Goal: Task Accomplishment & Management: Use online tool/utility

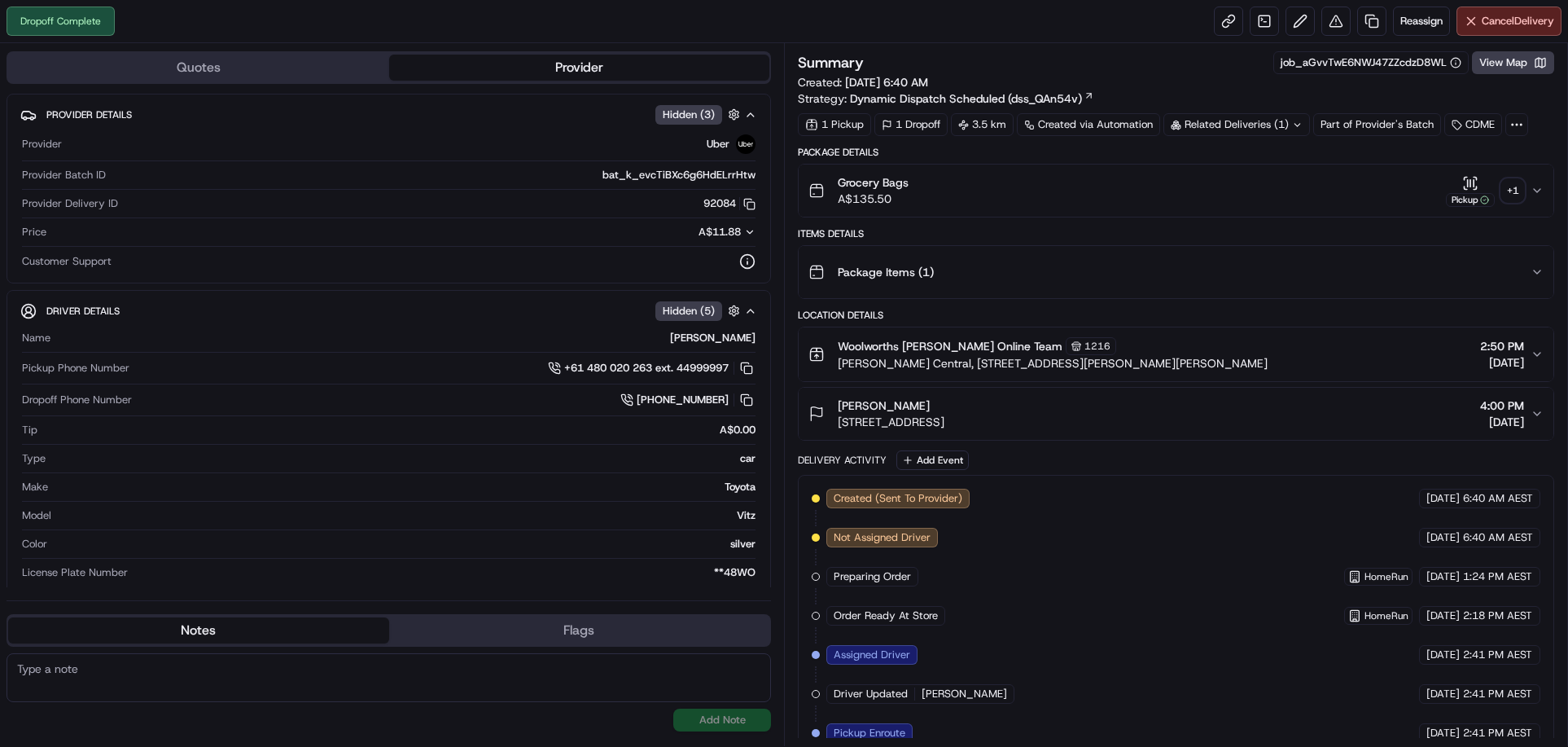
click at [1255, 125] on div "Related Deliveries (1)" at bounding box center [1236, 124] width 146 height 22
click at [1195, 75] on div "Summary job_aGvvTwE6NWJ47ZZcdzD8WL View Map Created: [DATE] 6:40 AM Strategy: D…" at bounding box center [1176, 78] width 757 height 55
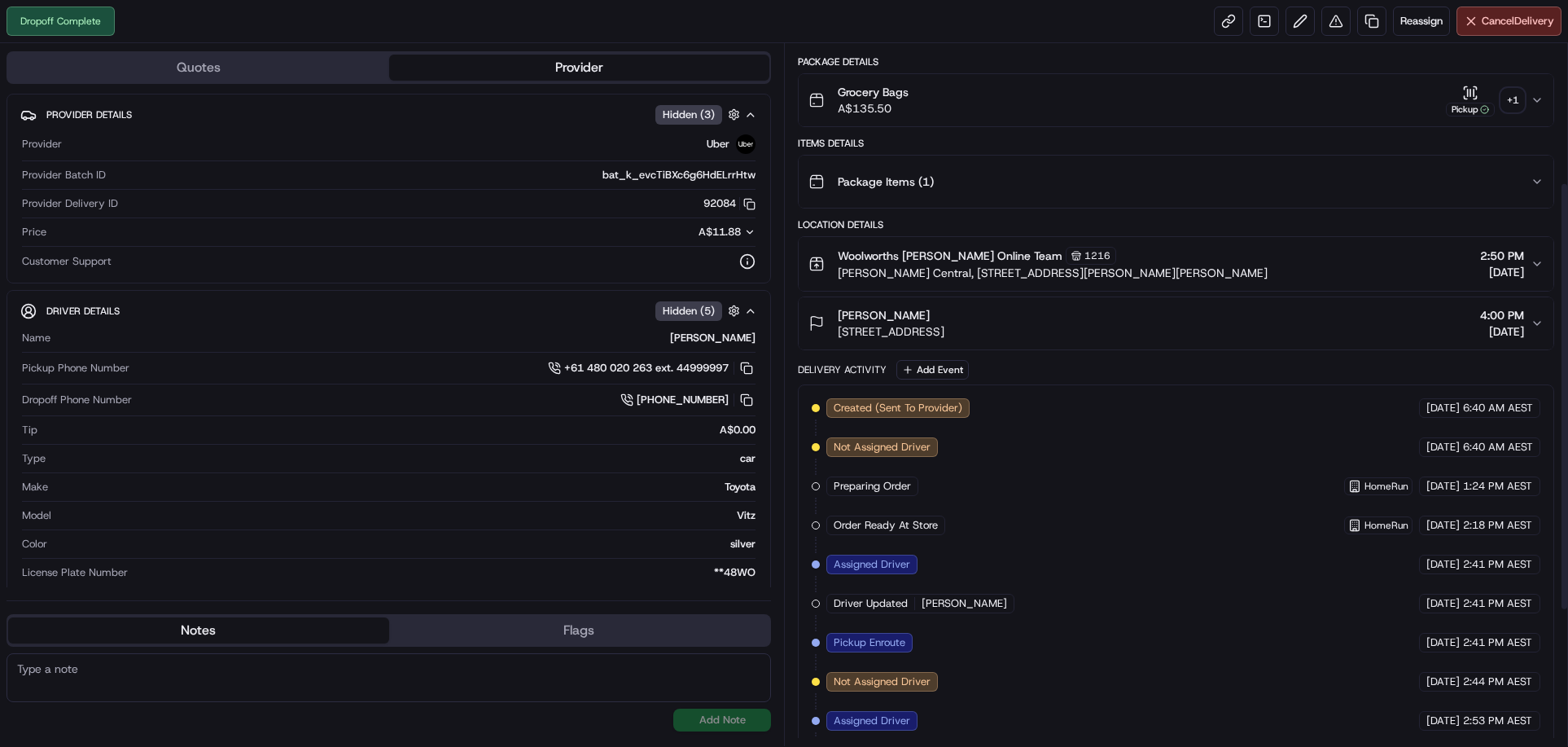
scroll to position [42, 0]
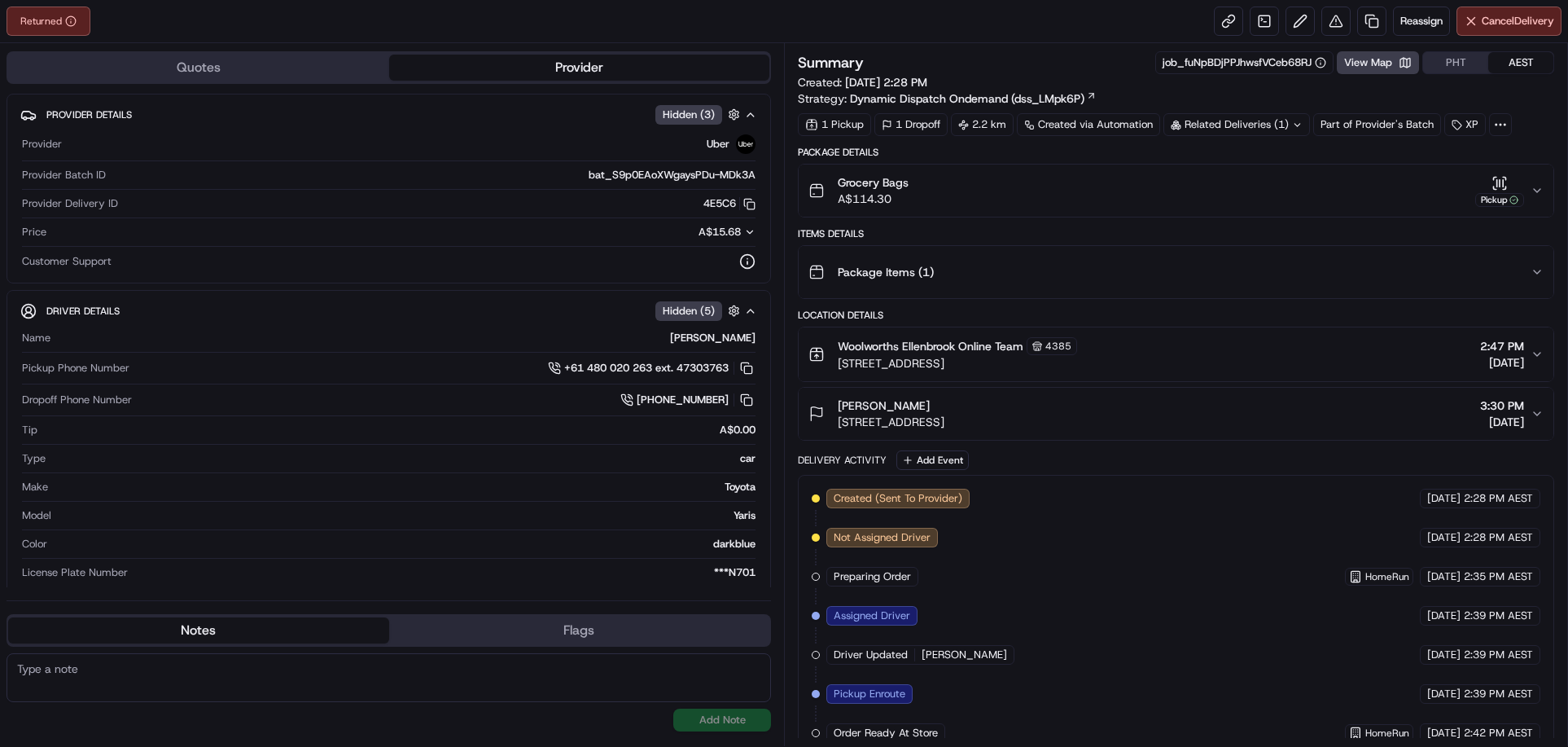
click at [1439, 59] on button "PHT" at bounding box center [1456, 62] width 65 height 21
click at [1419, 22] on span "Reassign" at bounding box center [1421, 21] width 42 height 15
click at [1336, 231] on div "Items Details" at bounding box center [1176, 234] width 757 height 13
click at [1426, 23] on span "Reassign" at bounding box center [1421, 21] width 42 height 15
click at [1536, 416] on icon "button" at bounding box center [1537, 414] width 13 height 13
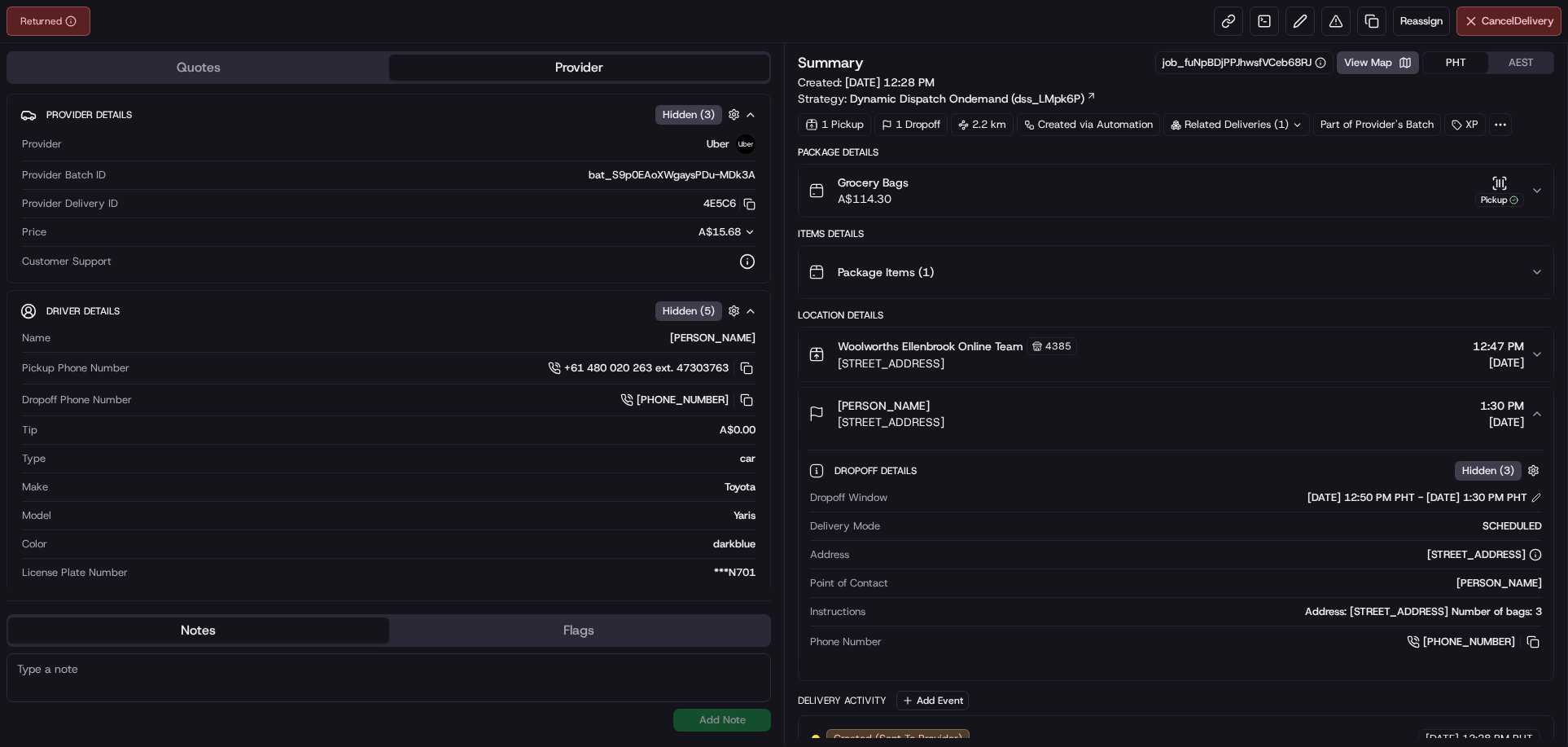
click at [1536, 416] on icon "button" at bounding box center [1537, 414] width 13 height 13
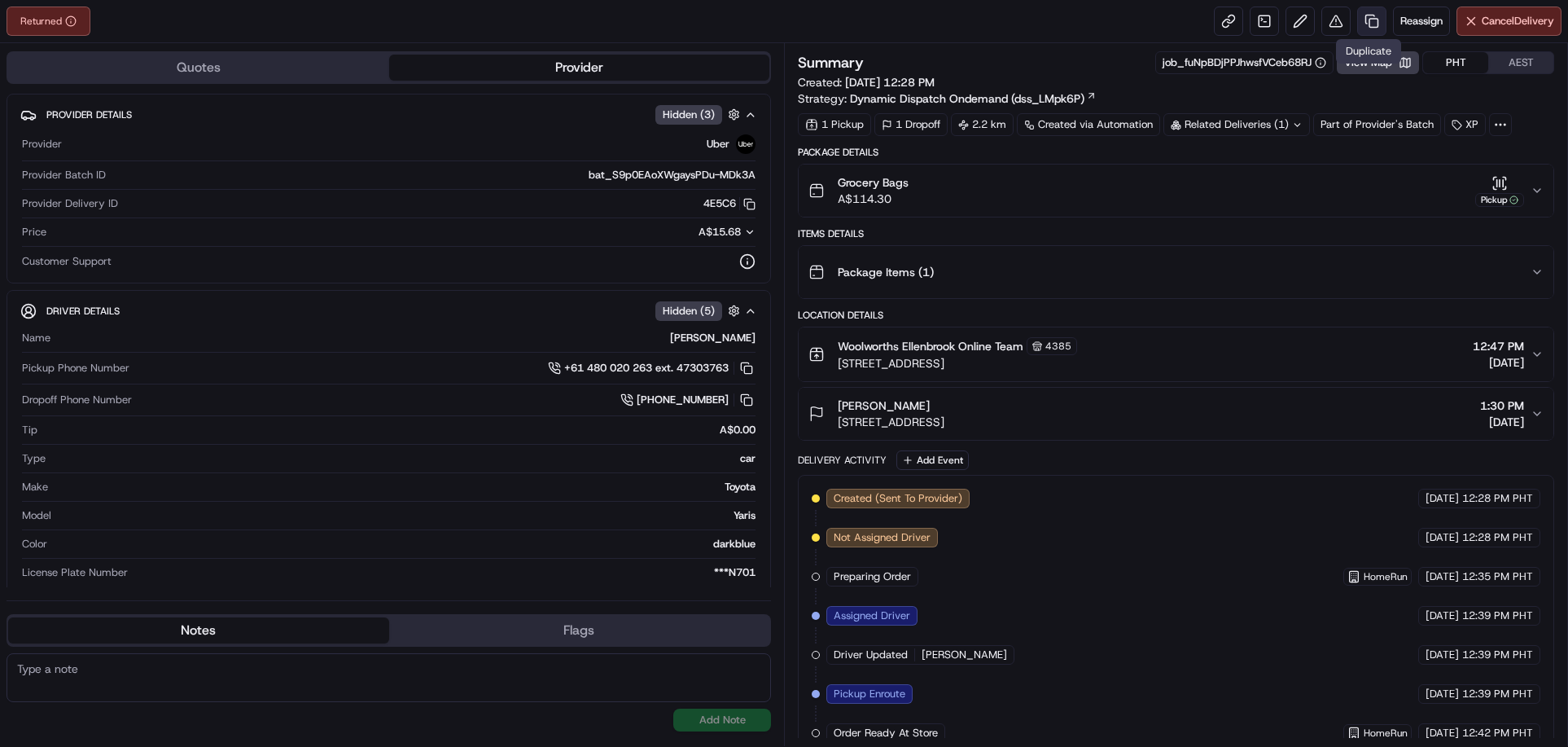
click at [1371, 20] on link at bounding box center [1371, 21] width 29 height 29
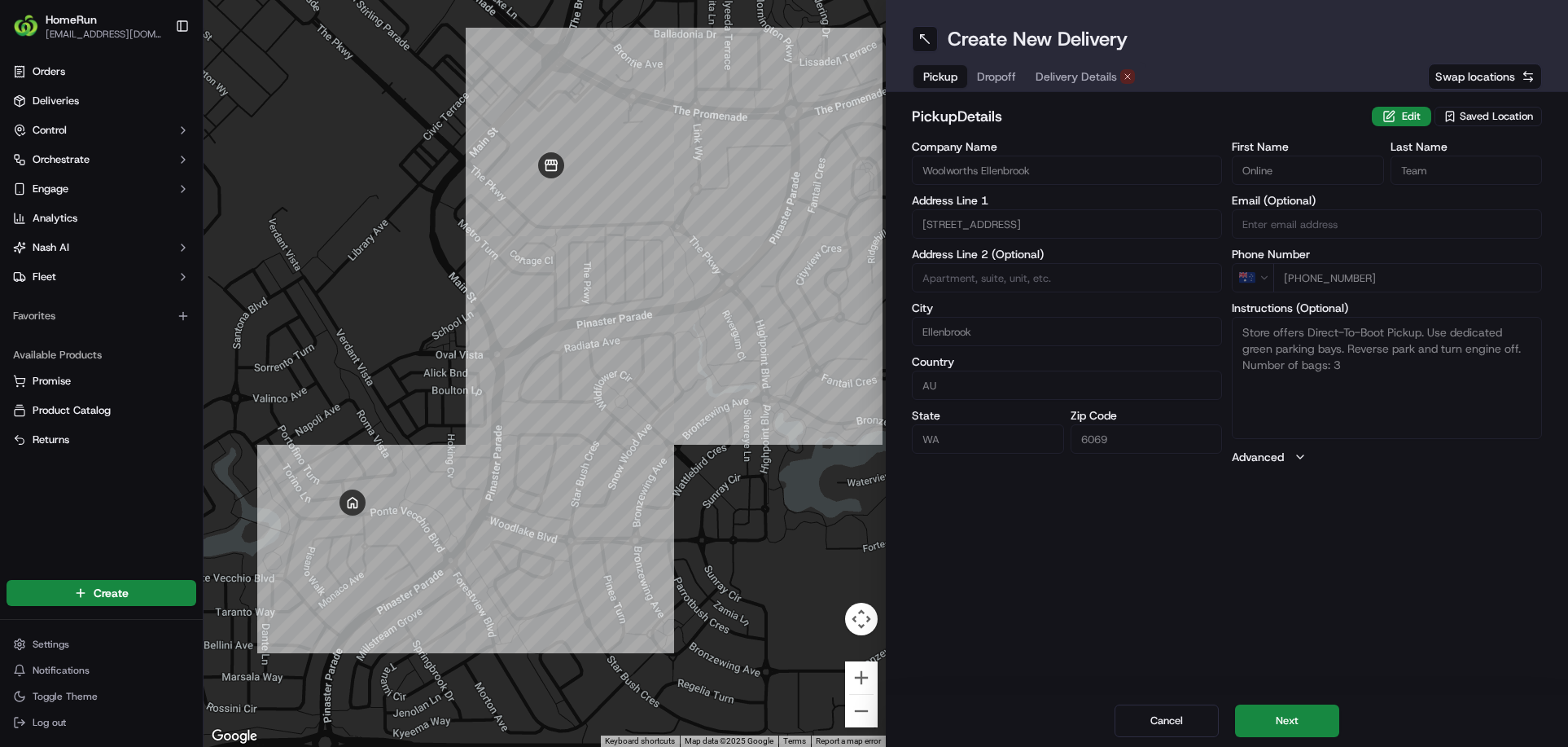
click at [975, 78] on button "Dropoff" at bounding box center [997, 76] width 59 height 22
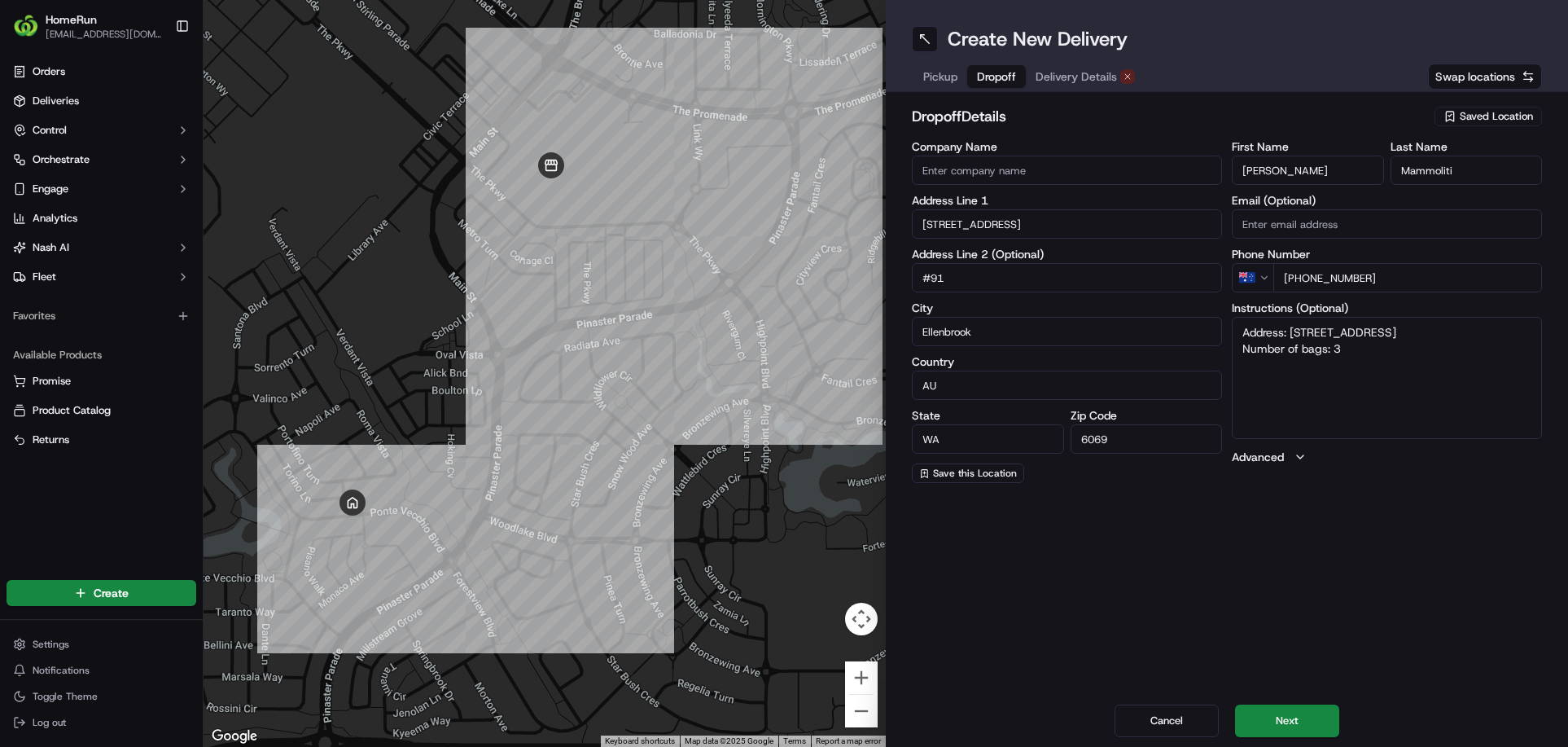
drag, startPoint x: 1292, startPoint y: 332, endPoint x: 1463, endPoint y: 328, distance: 171.0
click at [1463, 328] on textarea "Address: [STREET_ADDRESS] Number of bags: 3" at bounding box center [1387, 378] width 310 height 122
type textarea "Address: [STREET_ADDRESS] Number of bags: 3"
drag, startPoint x: 1107, startPoint y: 228, endPoint x: 895, endPoint y: 228, distance: 212.0
click at [895, 228] on div "dropoff Details Saved Location Company Name Address Line [GEOGRAPHIC_DATA] Addr…" at bounding box center [1227, 294] width 682 height 404
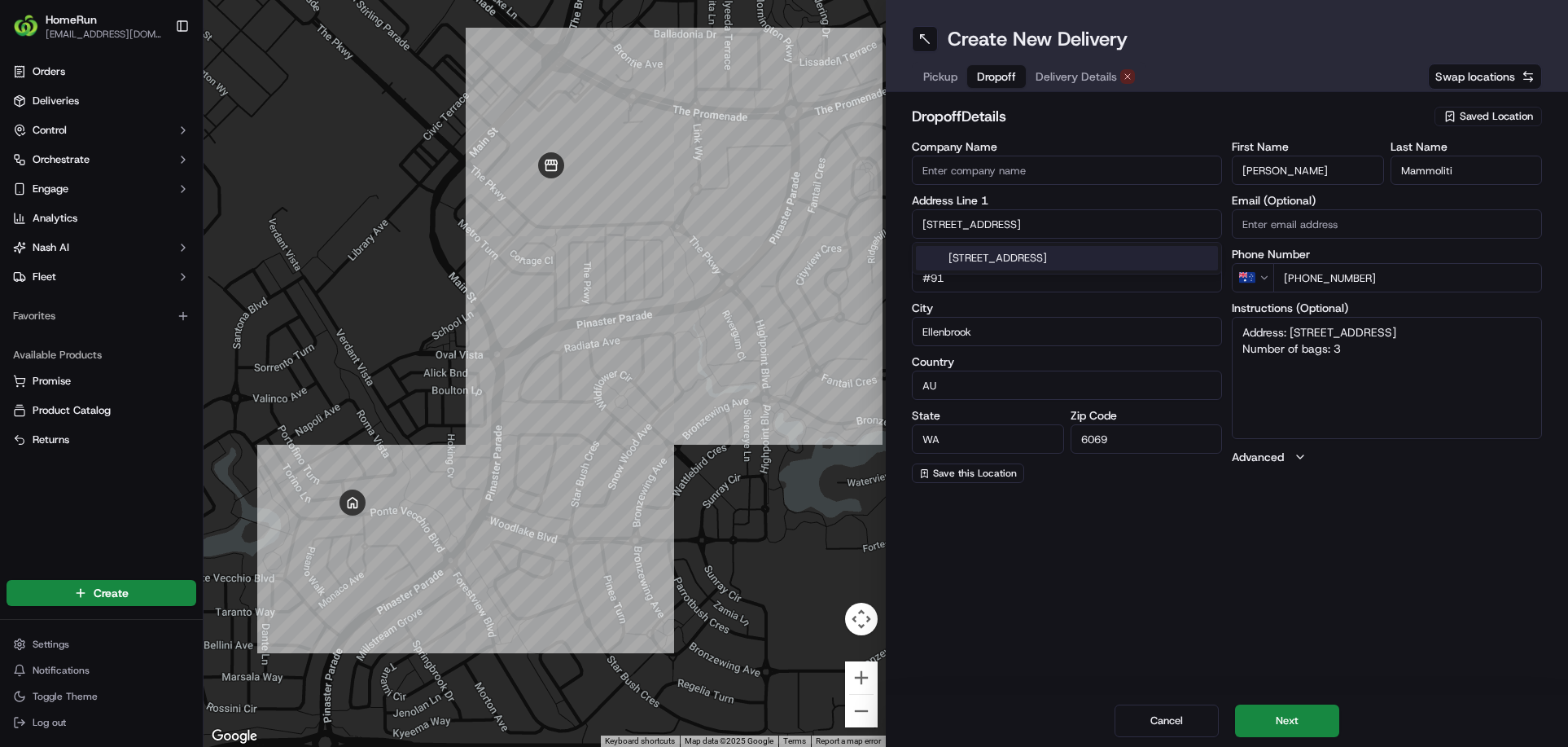
paste input "91/"
type input "[STREET_ADDRESS]"
type textarea "Address: [STREET_ADDRESS] Number of bags: 3"
click at [1013, 264] on div "[STREET_ADDRESS]" at bounding box center [1067, 258] width 302 height 24
type input "[STREET_ADDRESS]"
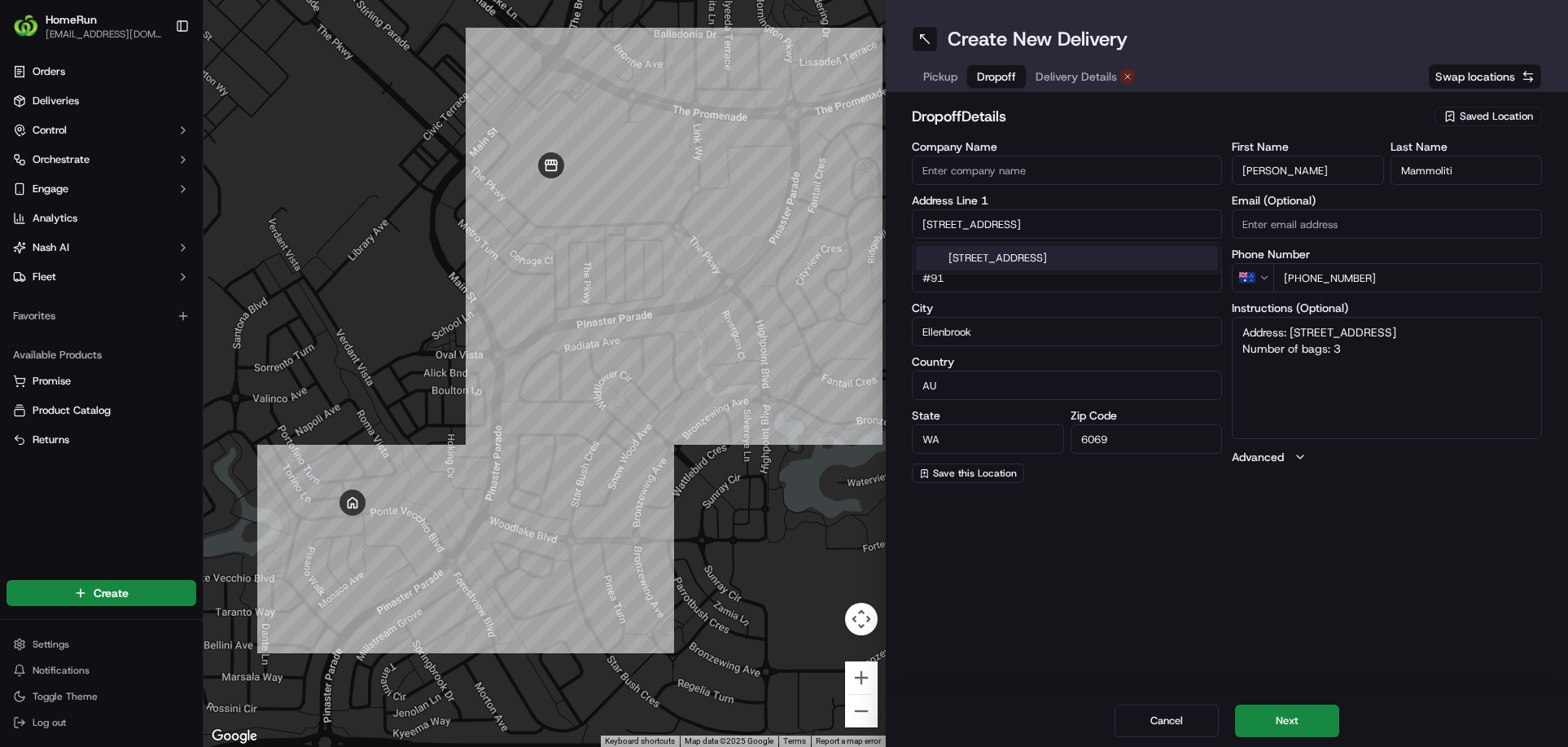
type input "Unit 91"
type input "[GEOGRAPHIC_DATA]"
type textarea "Address: [STREET_ADDRESS] Number of bags: 3"
type input "[STREET_ADDRESS]"
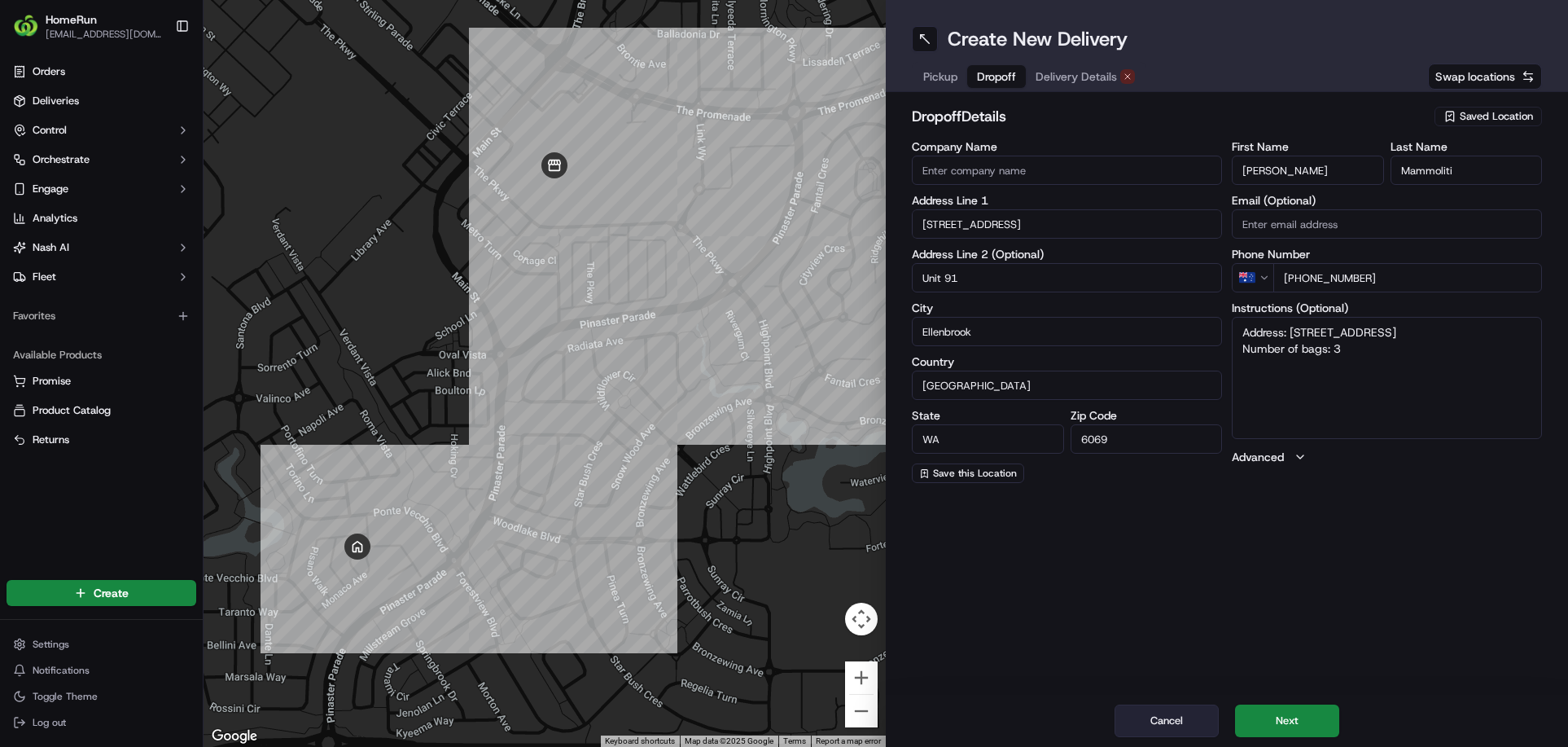
type textarea "Address: [STREET_ADDRESS] Number of bags: 3"
click at [1172, 730] on button "Cancel" at bounding box center [1167, 721] width 104 height 33
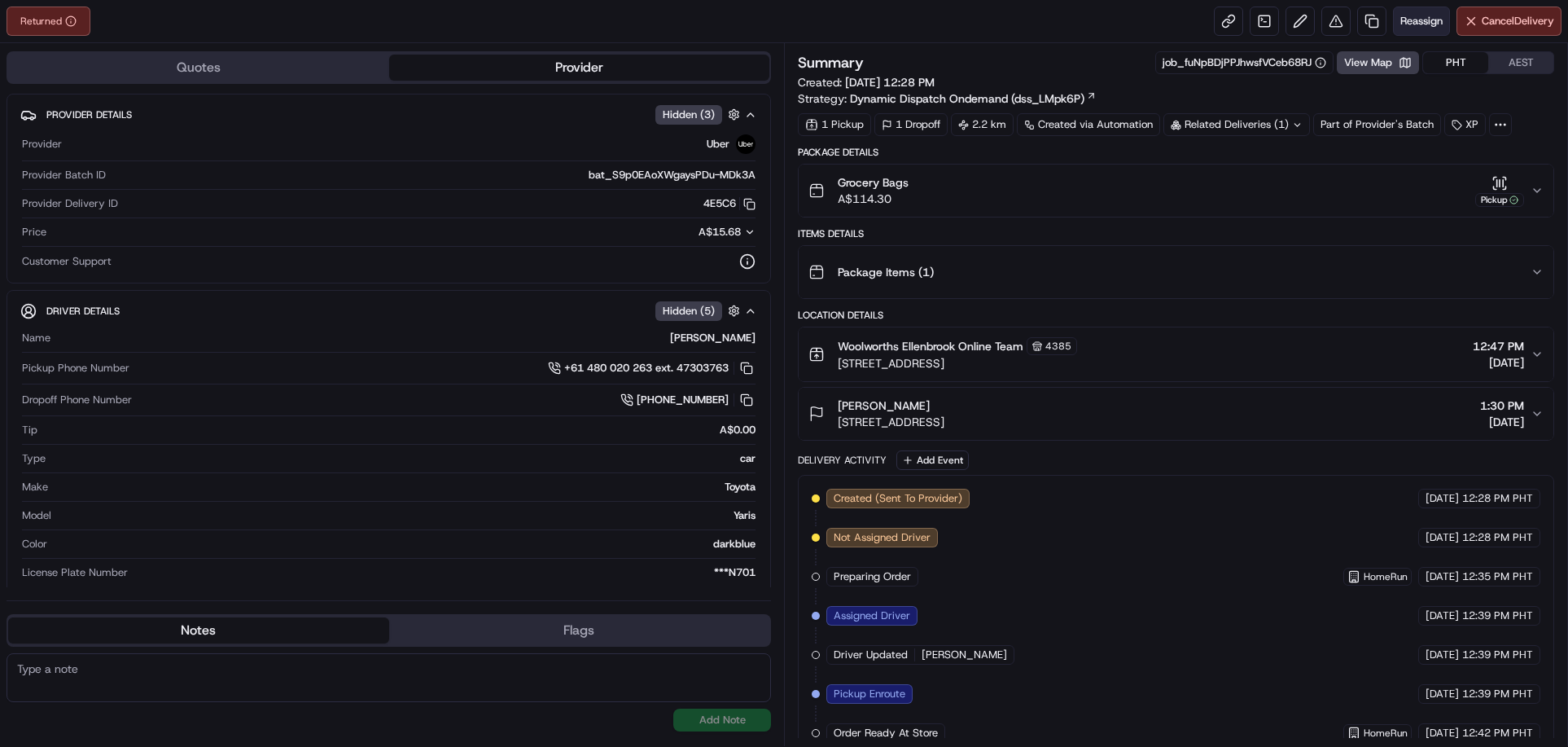
click at [1418, 27] on span "Reassign" at bounding box center [1421, 21] width 42 height 15
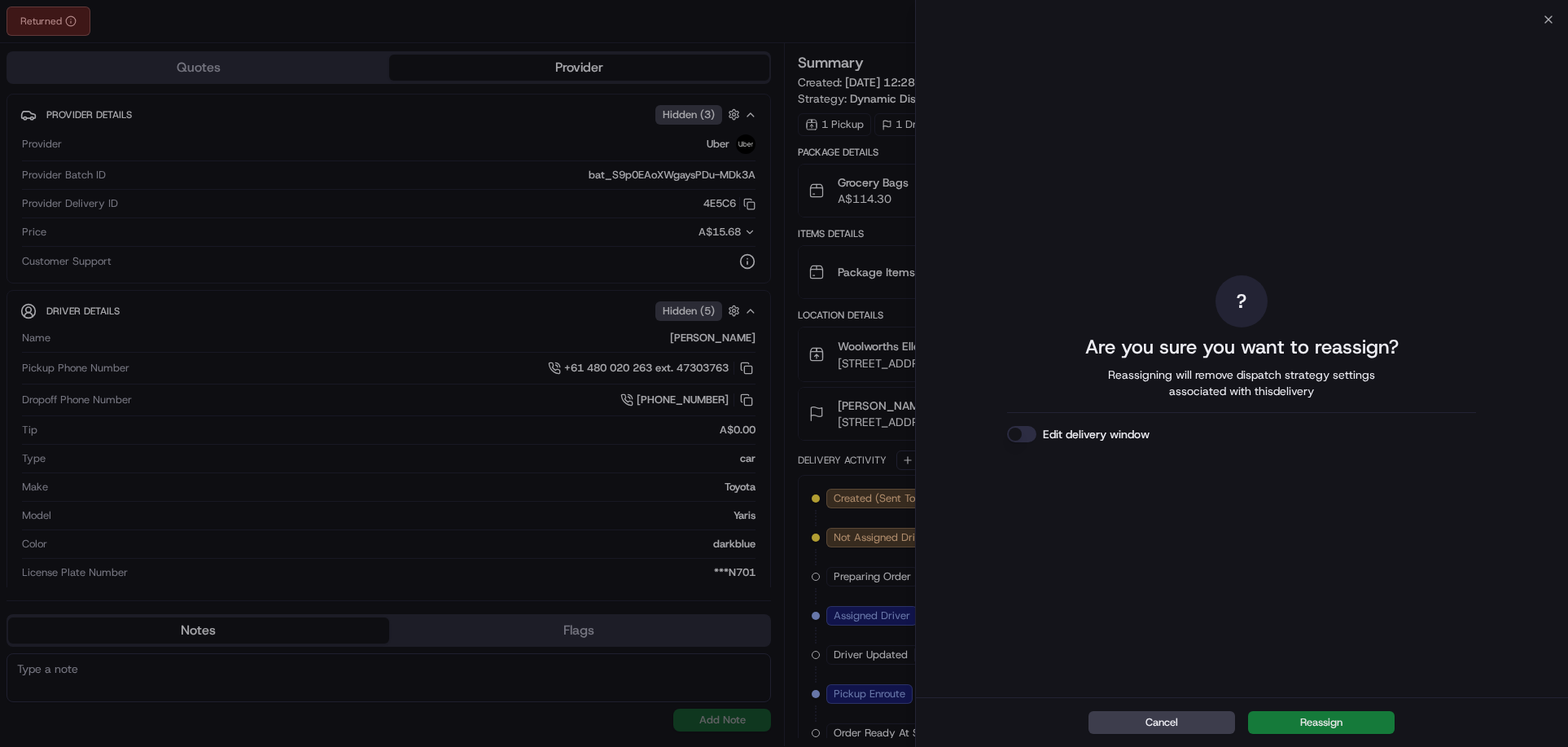
click at [1379, 720] on button "Reassign" at bounding box center [1321, 723] width 146 height 22
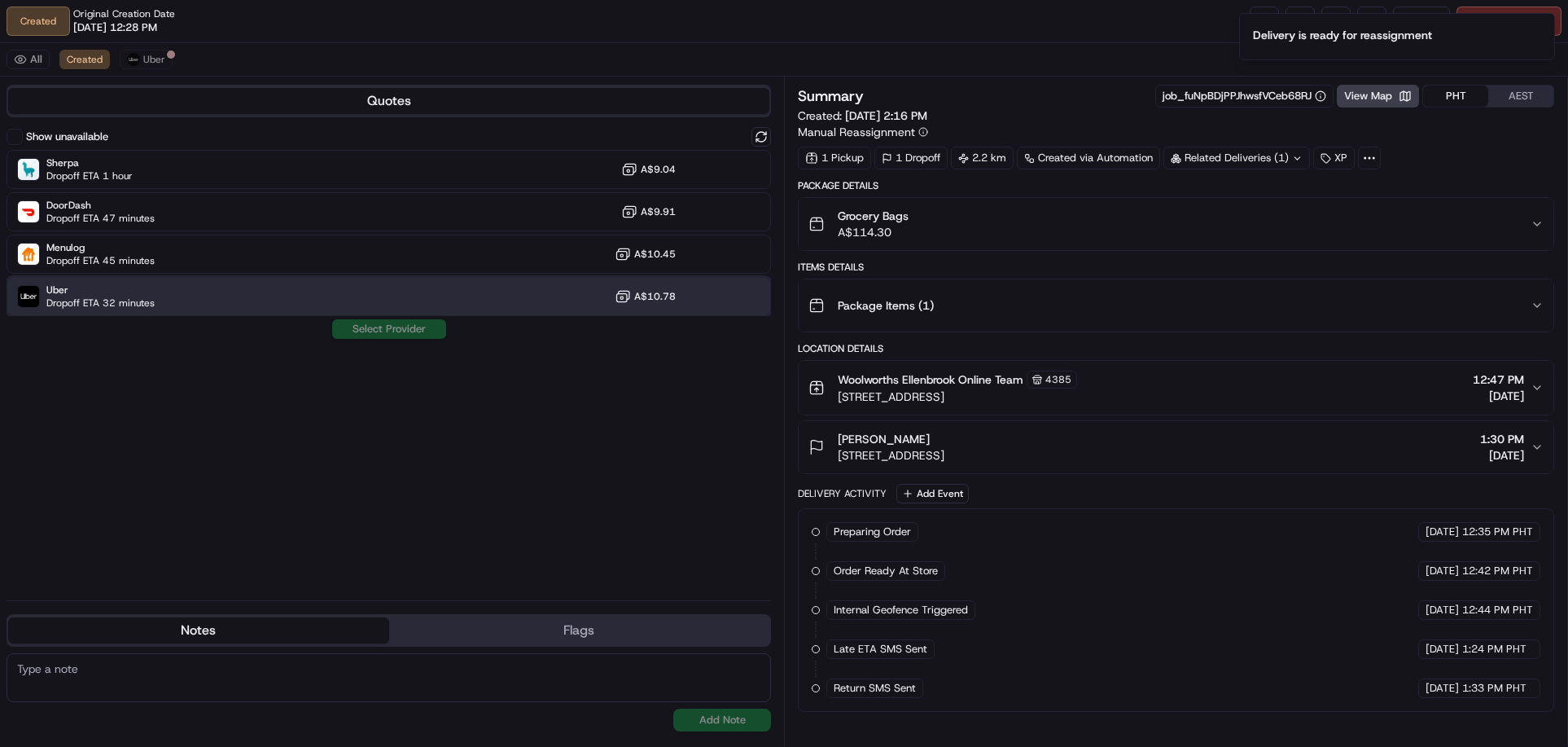
click at [169, 301] on div "Uber Dropoff ETA 32 minutes A$10.78" at bounding box center [389, 297] width 764 height 39
click at [369, 331] on button "Assign Provider" at bounding box center [390, 328] width 116 height 20
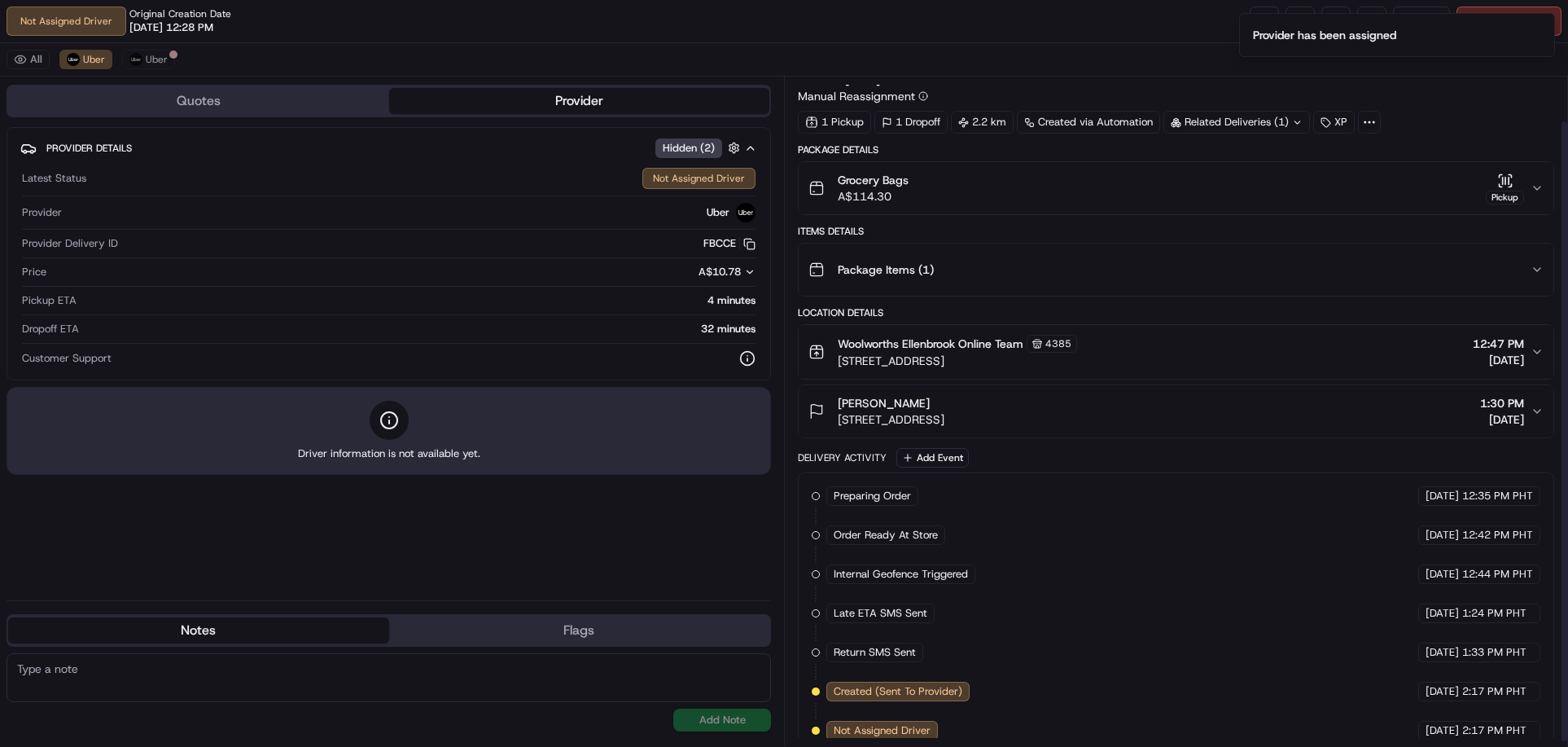
scroll to position [52, 0]
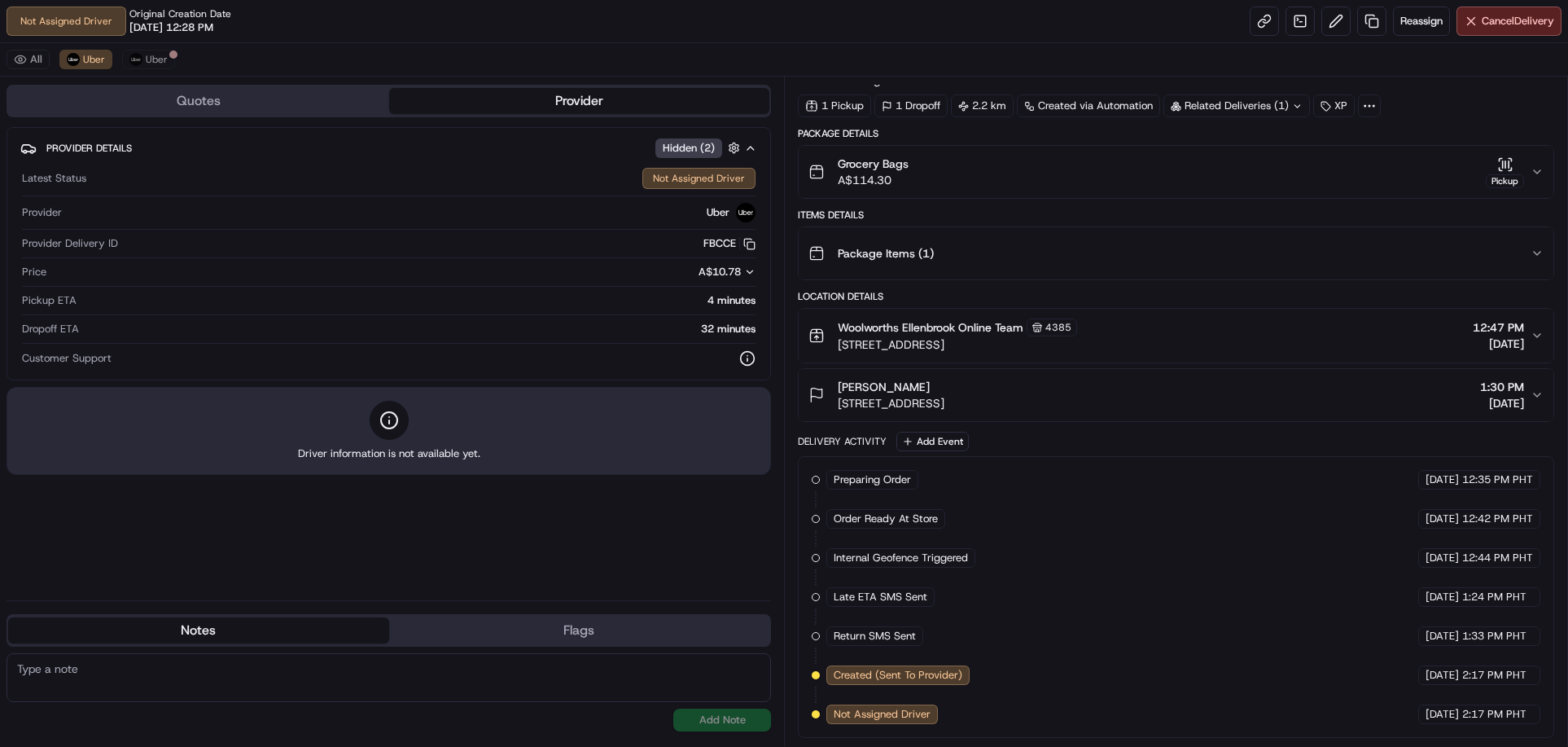
click at [1207, 445] on div "Delivery Activity Add Event" at bounding box center [1176, 441] width 757 height 20
